Goal: Task Accomplishment & Management: Use online tool/utility

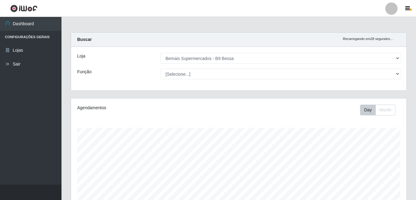
select select "410"
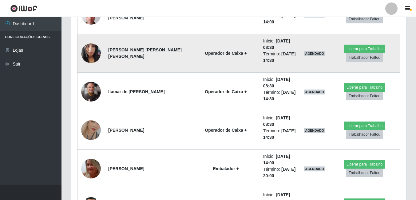
scroll to position [355, 0]
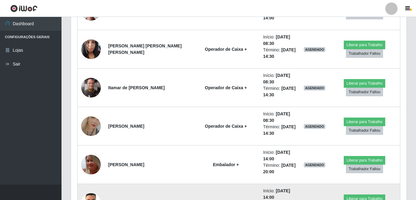
click at [90, 190] on img at bounding box center [91, 203] width 20 height 26
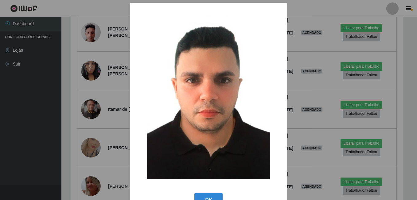
scroll to position [128, 332]
click at [40, 148] on div "× OK Cancel" at bounding box center [208, 100] width 417 height 200
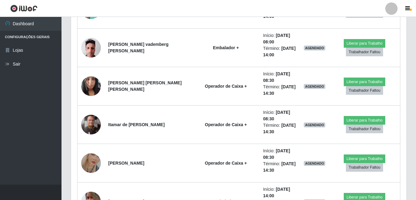
scroll to position [128, 335]
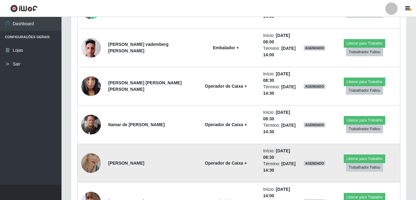
click at [89, 145] on img at bounding box center [91, 162] width 20 height 35
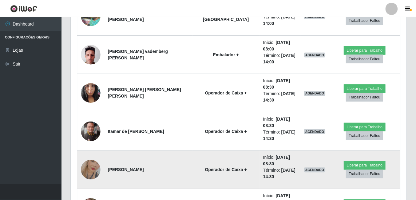
scroll to position [128, 332]
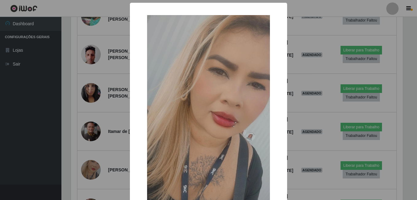
click at [57, 131] on div "× OK Cancel" at bounding box center [208, 100] width 417 height 200
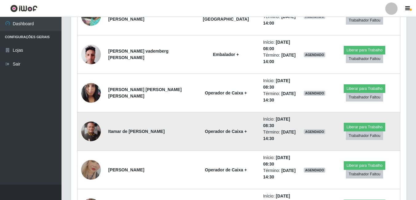
scroll to position [128, 335]
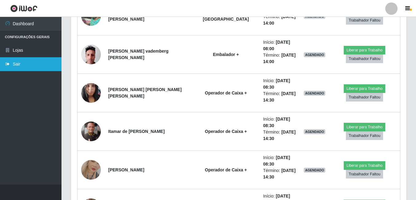
click at [32, 65] on link "Sair" at bounding box center [30, 64] width 61 height 14
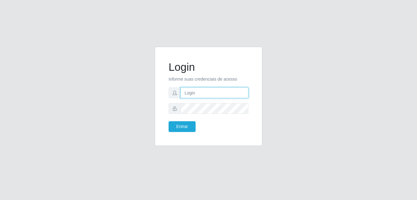
type input "Raissa@B9"
